Goal: Transaction & Acquisition: Purchase product/service

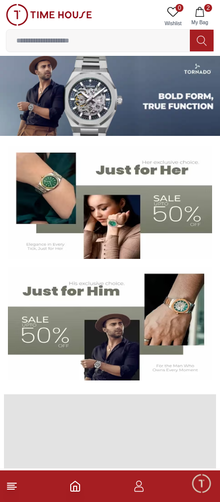
click at [12, 488] on icon at bounding box center [12, 486] width 12 height 12
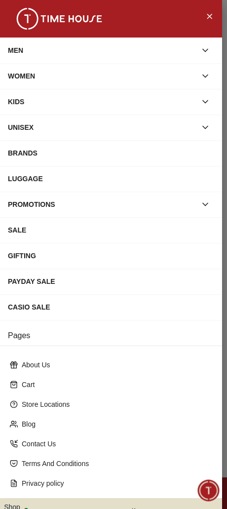
click at [201, 47] on icon "button" at bounding box center [206, 50] width 10 height 10
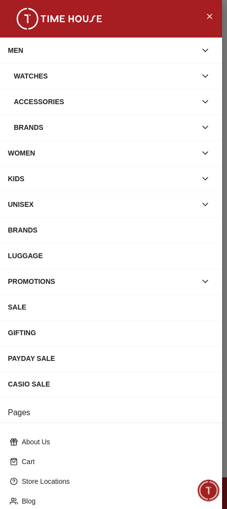
click at [198, 67] on button "button" at bounding box center [206, 76] width 18 height 18
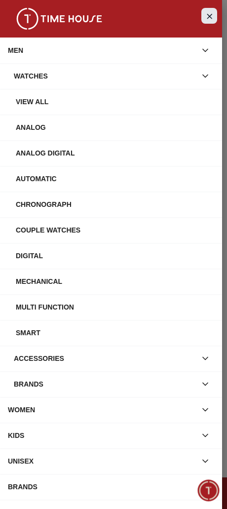
click at [208, 18] on icon "Close Menu" at bounding box center [210, 16] width 4 height 4
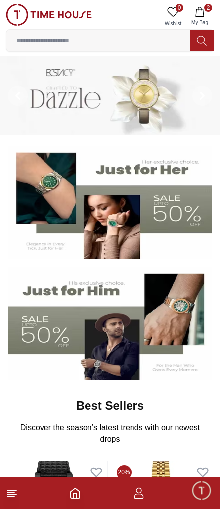
click at [94, 236] on img at bounding box center [110, 202] width 204 height 113
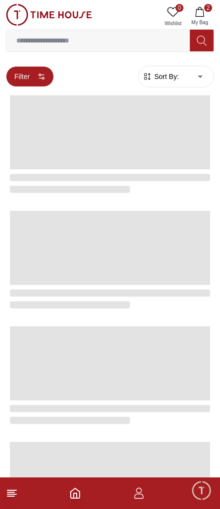
click at [40, 77] on icon "button" at bounding box center [42, 77] width 8 height 8
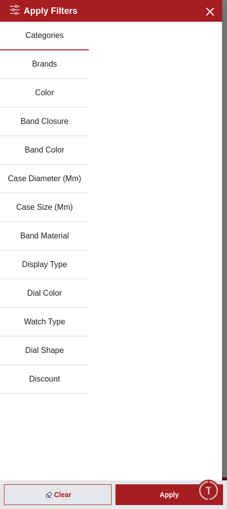
click at [42, 68] on button "Brands" at bounding box center [44, 64] width 89 height 29
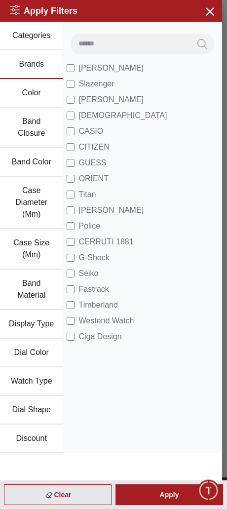
click at [35, 92] on button "Color" at bounding box center [31, 93] width 63 height 29
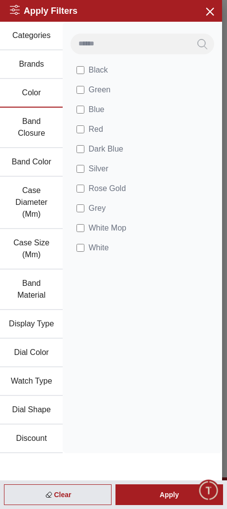
click at [29, 122] on button "Band Closure" at bounding box center [31, 128] width 63 height 41
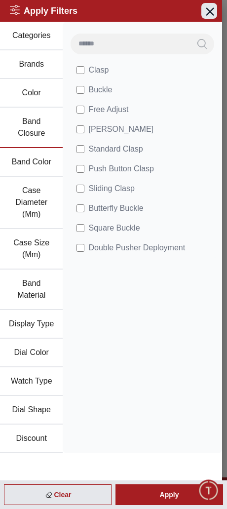
click at [207, 12] on icon "button" at bounding box center [210, 11] width 12 height 12
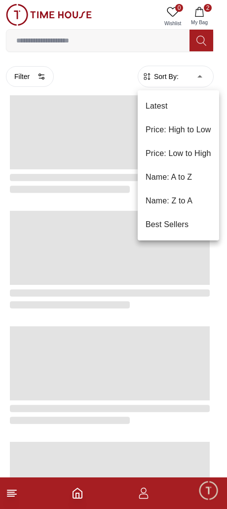
click at [219, 285] on div at bounding box center [113, 254] width 227 height 509
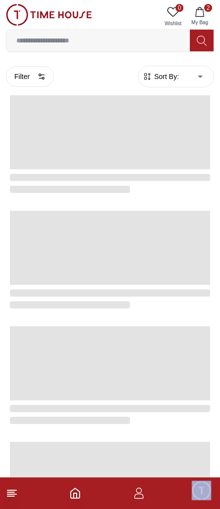
click at [219, 285] on div "Latest Price: High to Low Price: Low to High Name: A to Z Name: Z to A Best Sel…" at bounding box center [110, 254] width 220 height 509
